Goal: Complete application form

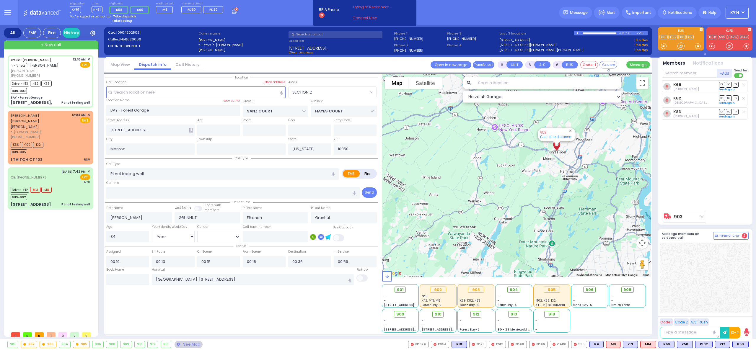
select select "SECTION 2"
select select "Year"
select select "[DEMOGRAPHIC_DATA]"
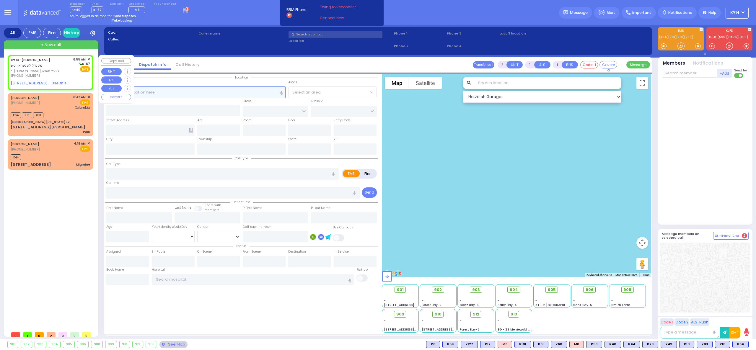
select select
radio input "true"
type input "MENDEL"
type input "[PERSON_NAME]"
select select
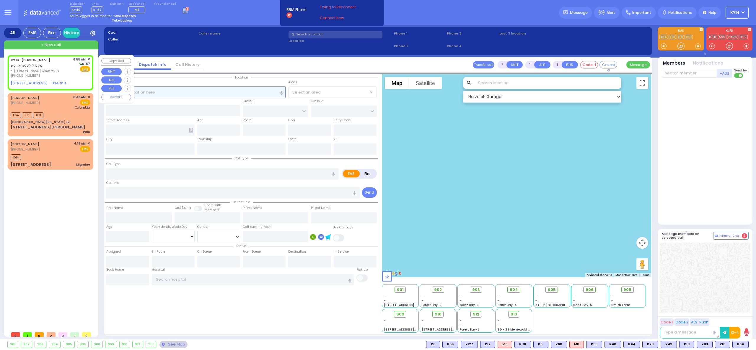
type input "06:55"
select select "Hatzalah Garages"
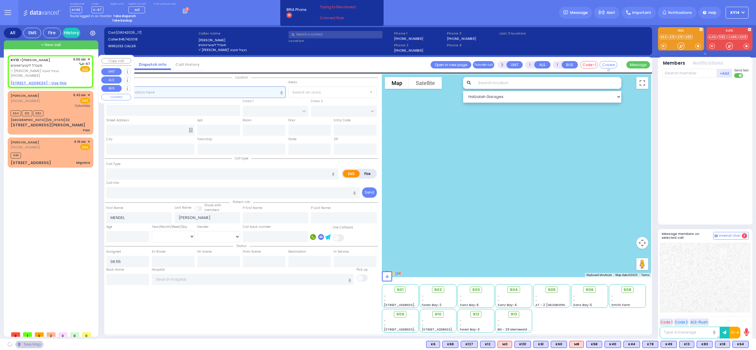
select select
radio input "true"
select select
select select "Hatzalah Garages"
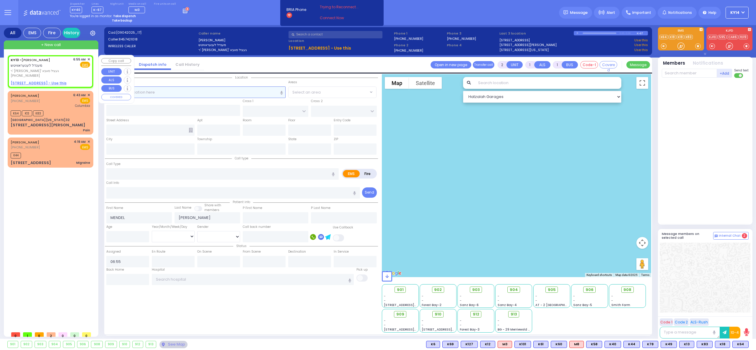
select select
radio input "true"
select select
select select "Hatzalah Garages"
